Goal: Task Accomplishment & Management: Complete application form

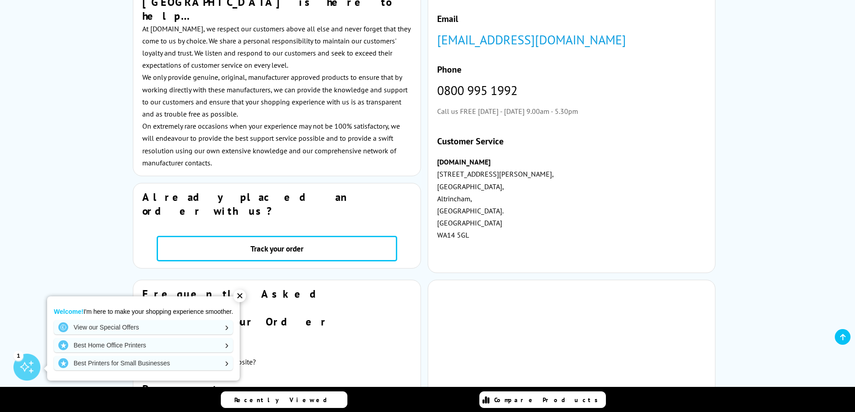
scroll to position [45, 0]
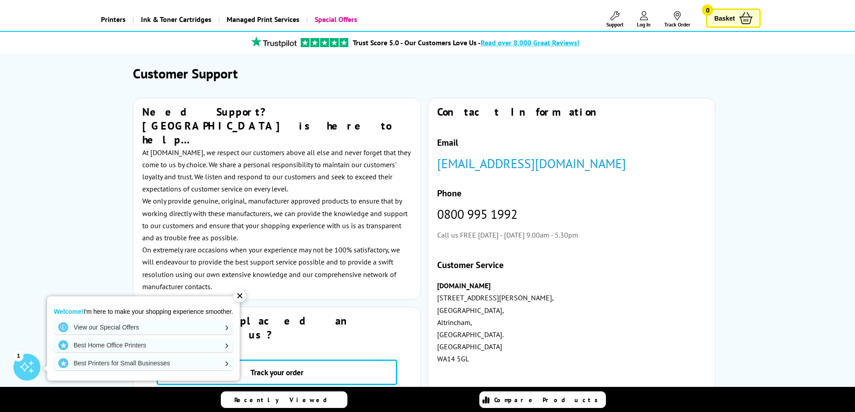
click at [541, 168] on link "[EMAIL_ADDRESS][DOMAIN_NAME]" at bounding box center [531, 163] width 189 height 17
click at [642, 22] on span "Log In" at bounding box center [644, 24] width 14 height 7
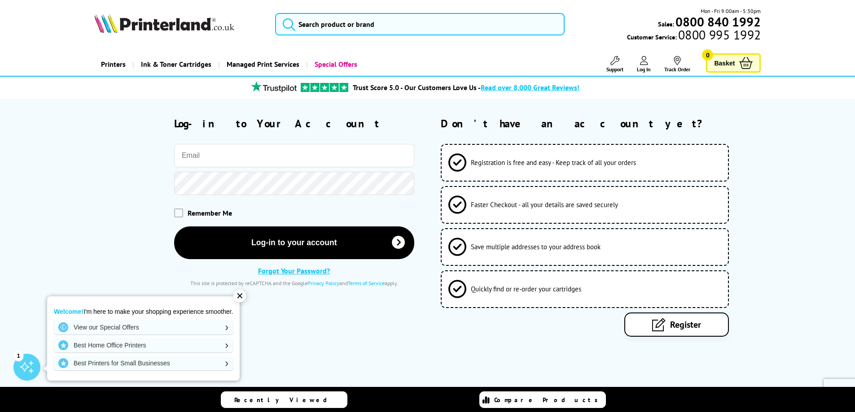
click at [687, 322] on span "Register" at bounding box center [685, 325] width 31 height 12
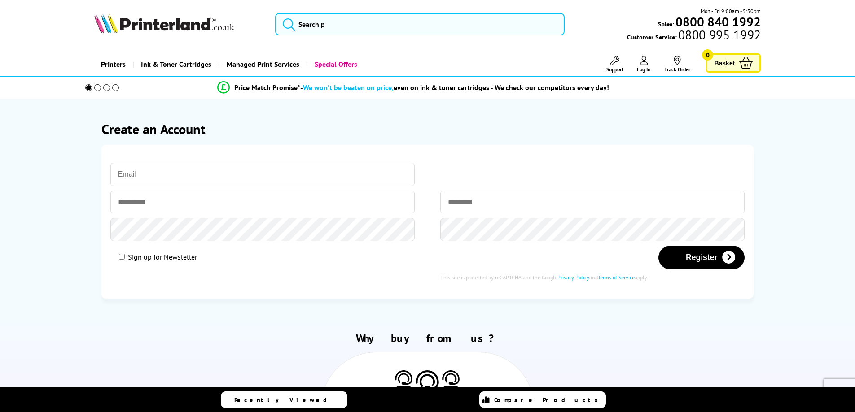
click at [237, 182] on input "email" at bounding box center [262, 174] width 305 height 23
click at [232, 172] on input "email" at bounding box center [262, 174] width 305 height 23
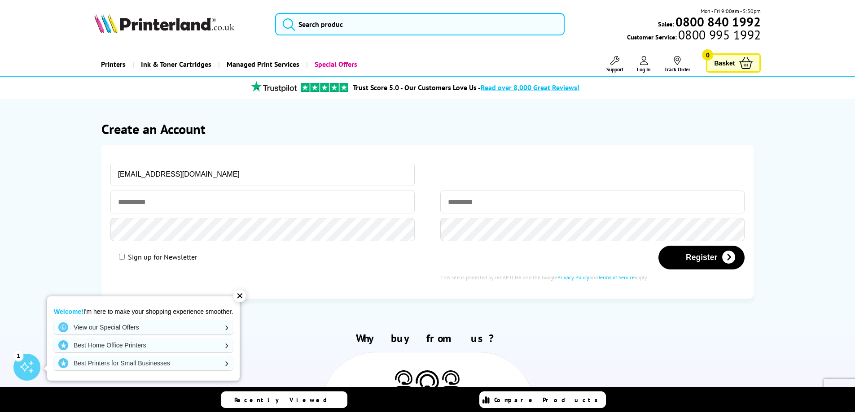
type input "sales@parkersonlinestore.com"
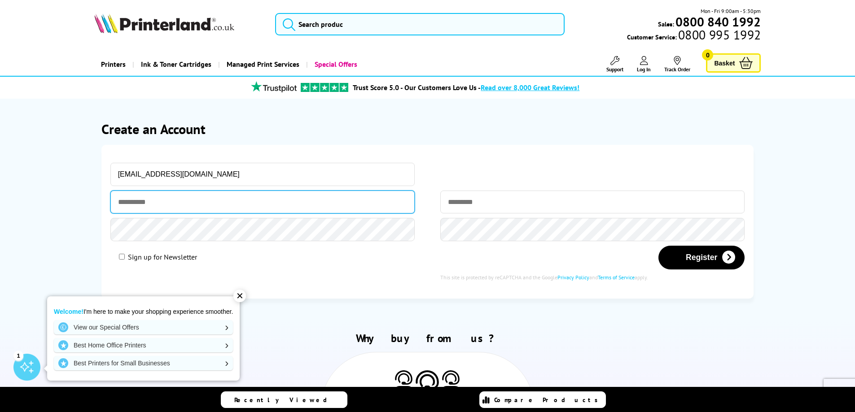
click at [177, 209] on input "text" at bounding box center [262, 202] width 305 height 23
type input "******"
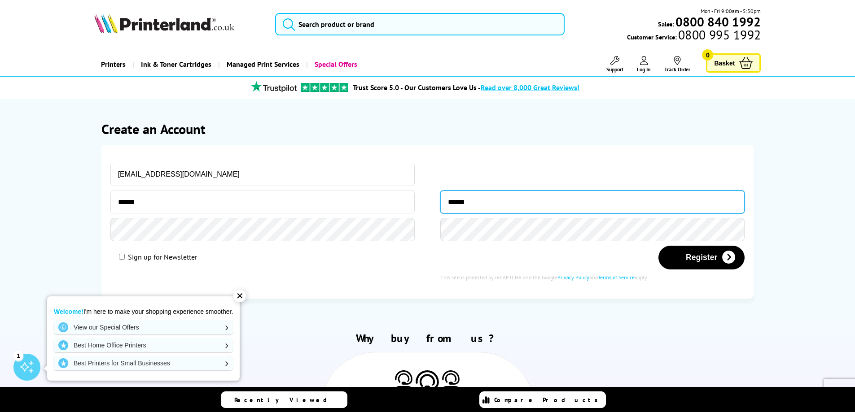
type input "******"
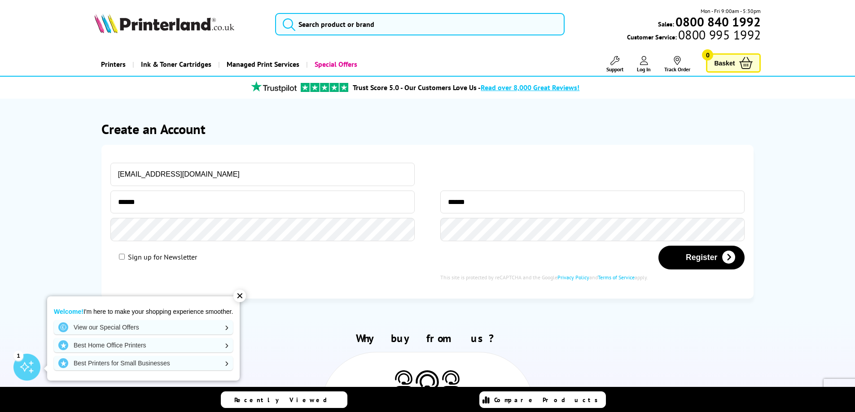
click at [658, 246] on button "Register" at bounding box center [701, 258] width 86 height 24
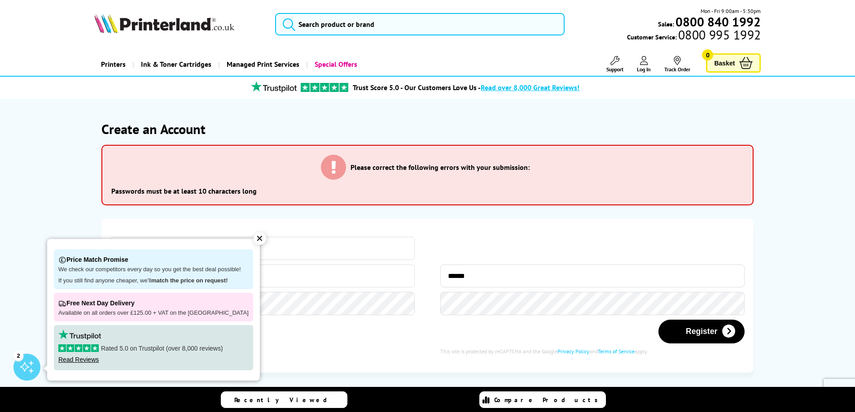
click at [254, 239] on div "✕" at bounding box center [260, 238] width 13 height 13
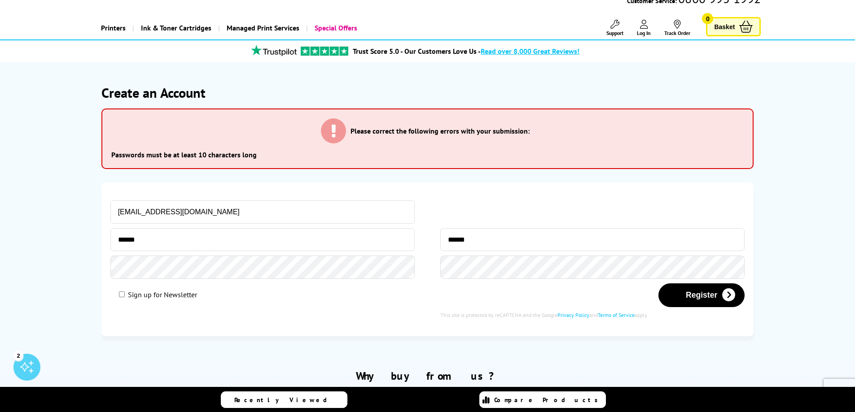
scroll to position [90, 0]
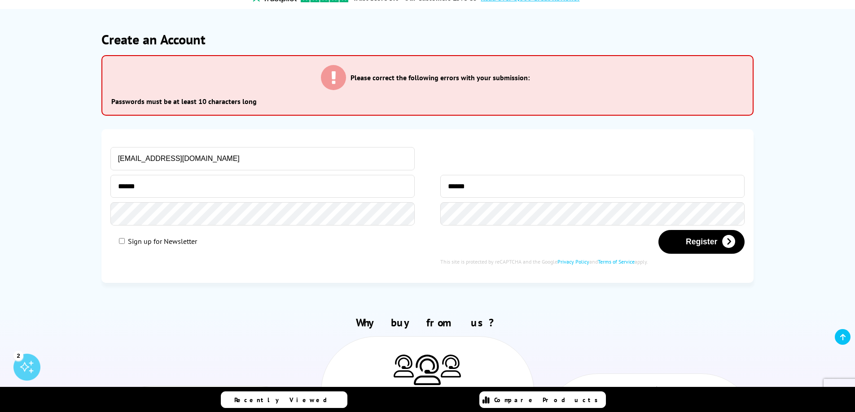
click at [47, 203] on form "Create an Account Please correct the following errors with your submission: Pas…" at bounding box center [427, 157] width 855 height 296
click at [724, 236] on icon "submit" at bounding box center [728, 242] width 13 height 13
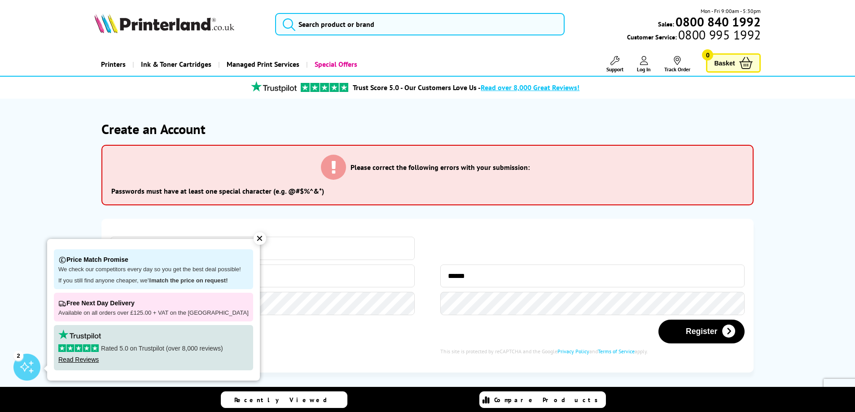
click at [310, 327] on div "Sign up for Newsletter" at bounding box center [262, 331] width 305 height 22
click at [254, 241] on div "✕" at bounding box center [260, 238] width 13 height 13
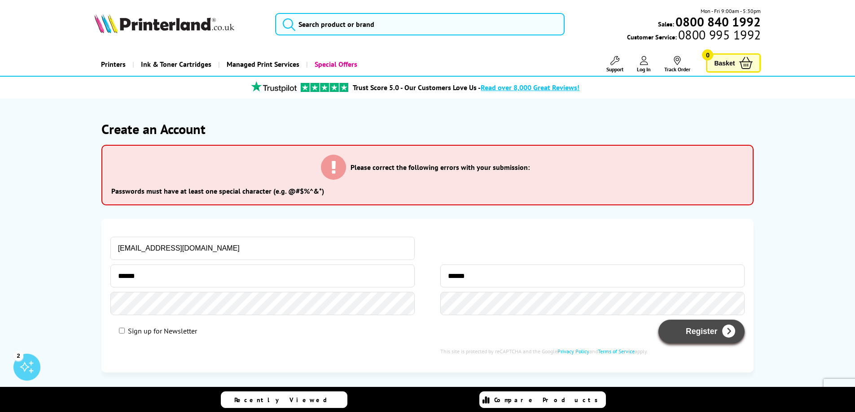
click at [703, 337] on button "Register" at bounding box center [701, 332] width 86 height 24
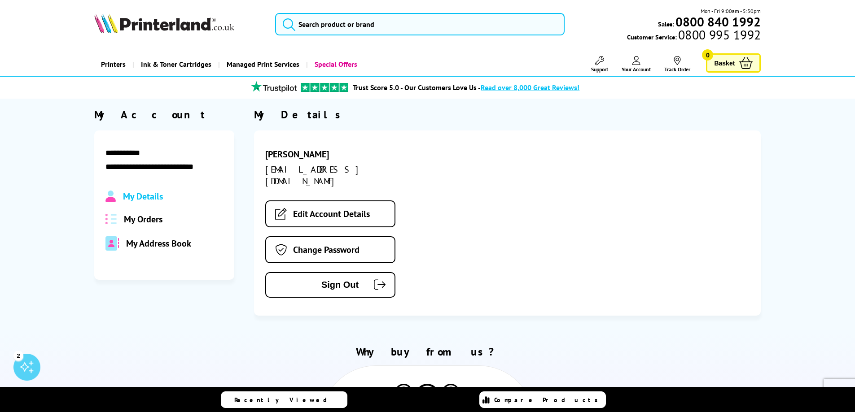
click at [134, 223] on span "My Orders" at bounding box center [143, 220] width 39 height 12
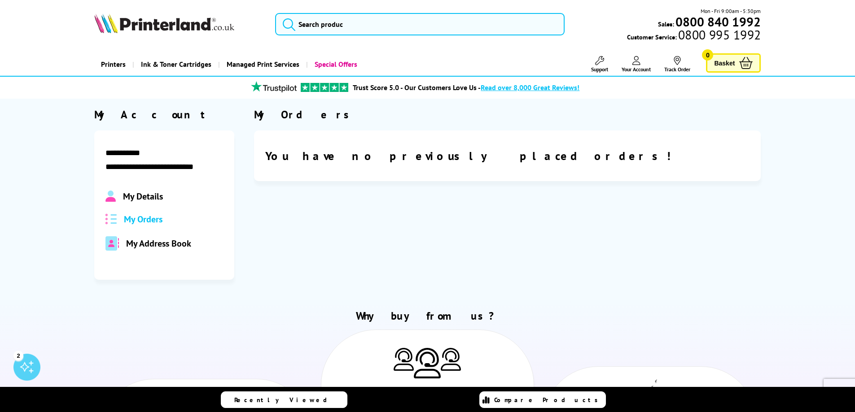
click at [597, 68] on span "Support" at bounding box center [599, 69] width 17 height 7
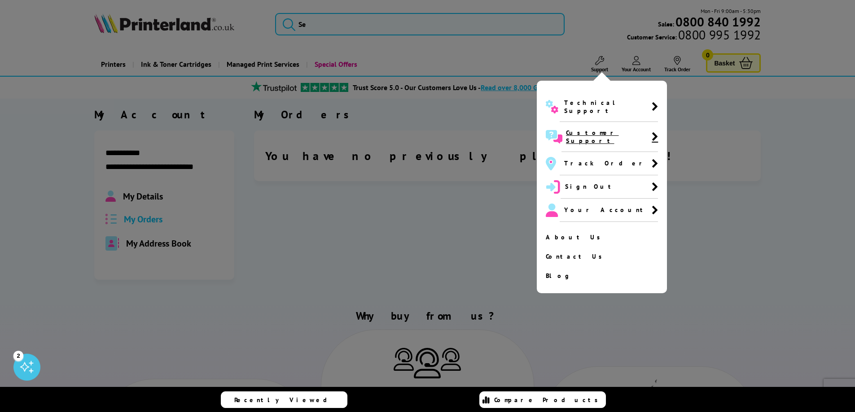
click at [601, 129] on span "Customer Support" at bounding box center [609, 137] width 86 height 16
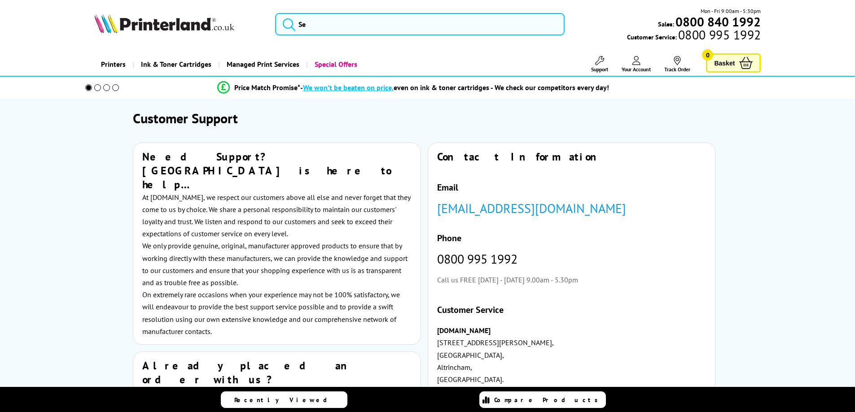
click at [536, 210] on link "customer.service@printerland.co.uk" at bounding box center [531, 208] width 189 height 17
